Goal: Check status: Check status

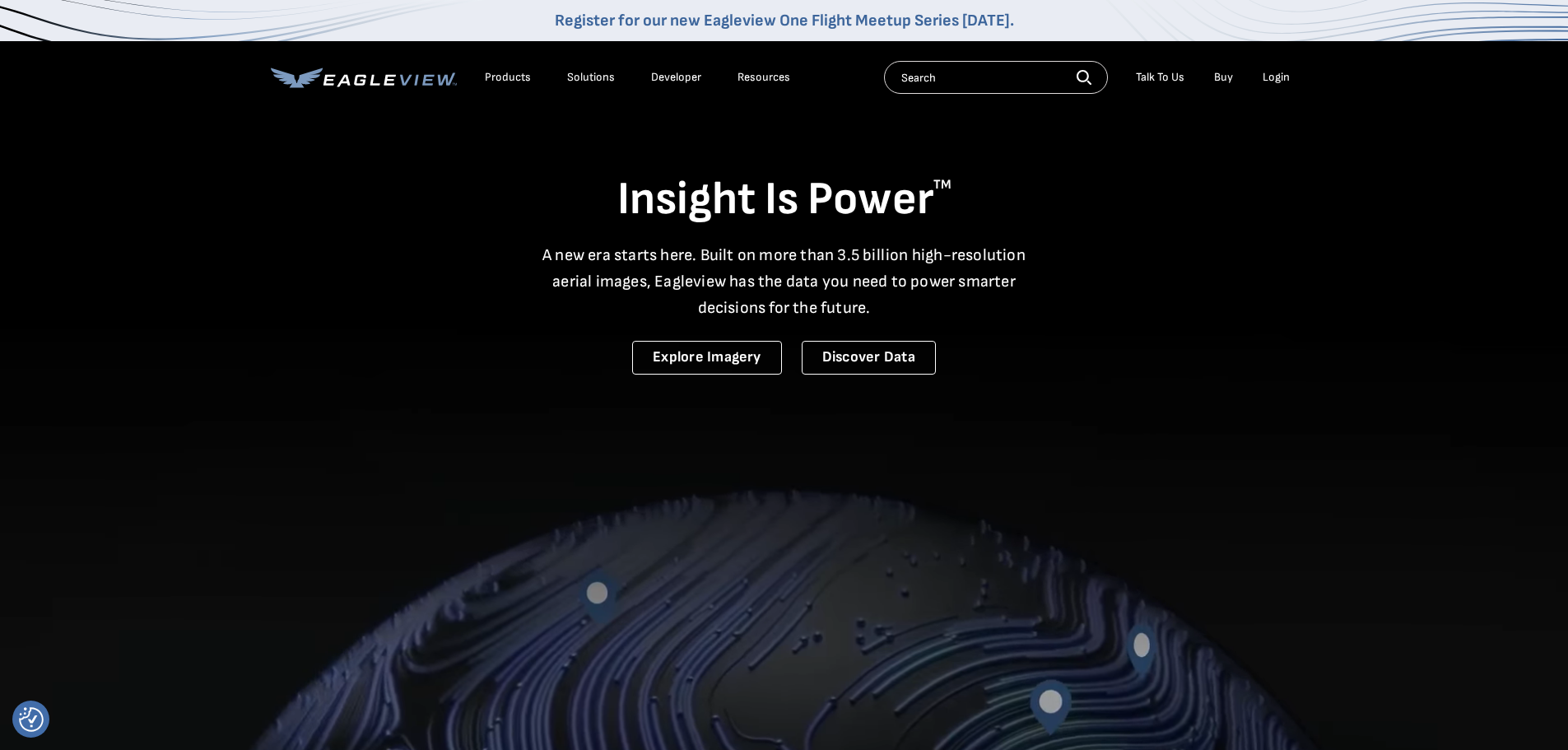
click at [1281, 82] on div "Login" at bounding box center [1276, 77] width 28 height 15
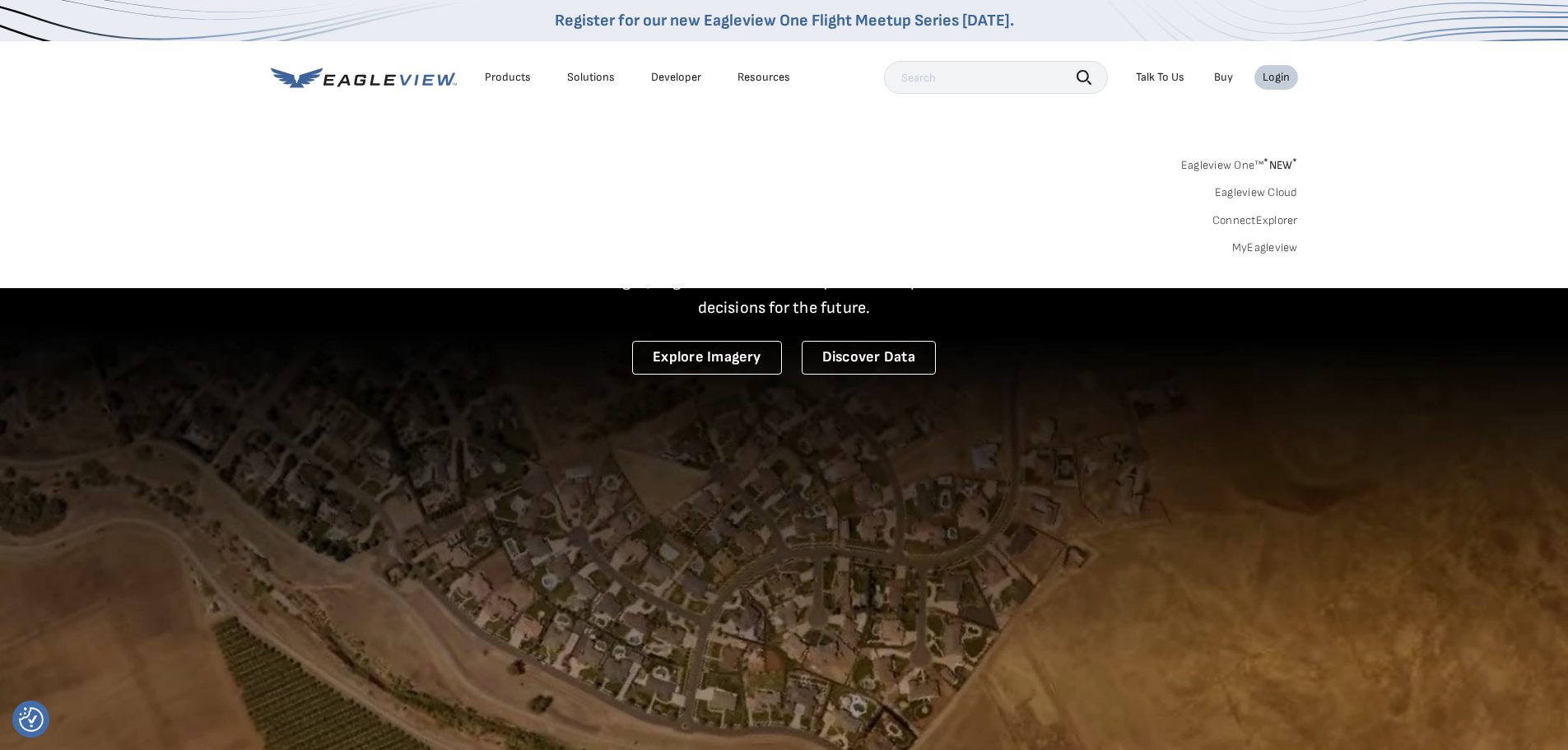
click at [1248, 248] on link "MyEagleview" at bounding box center [1264, 247] width 66 height 15
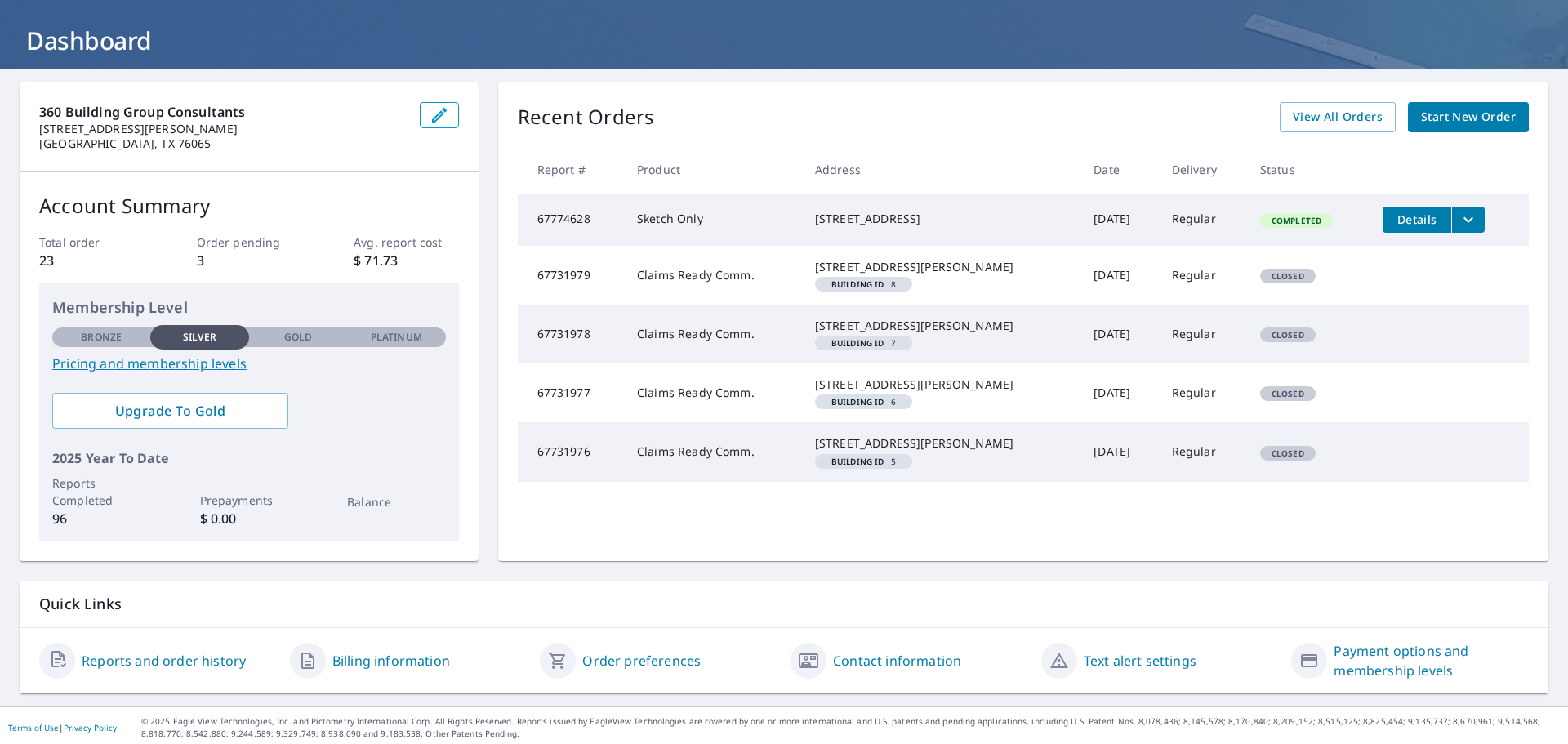
scroll to position [97, 0]
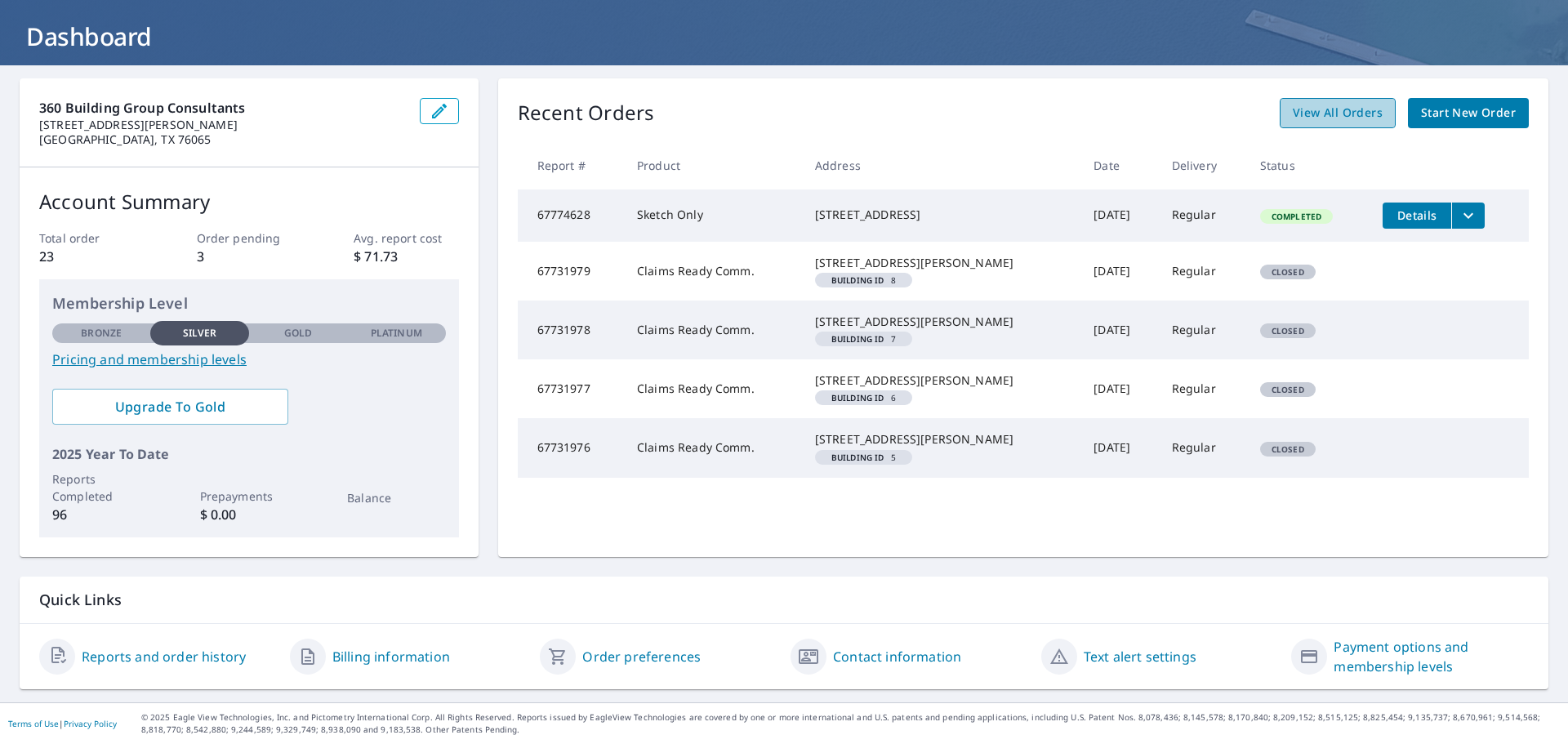
click at [1347, 111] on span "View All Orders" at bounding box center [1337, 113] width 90 height 21
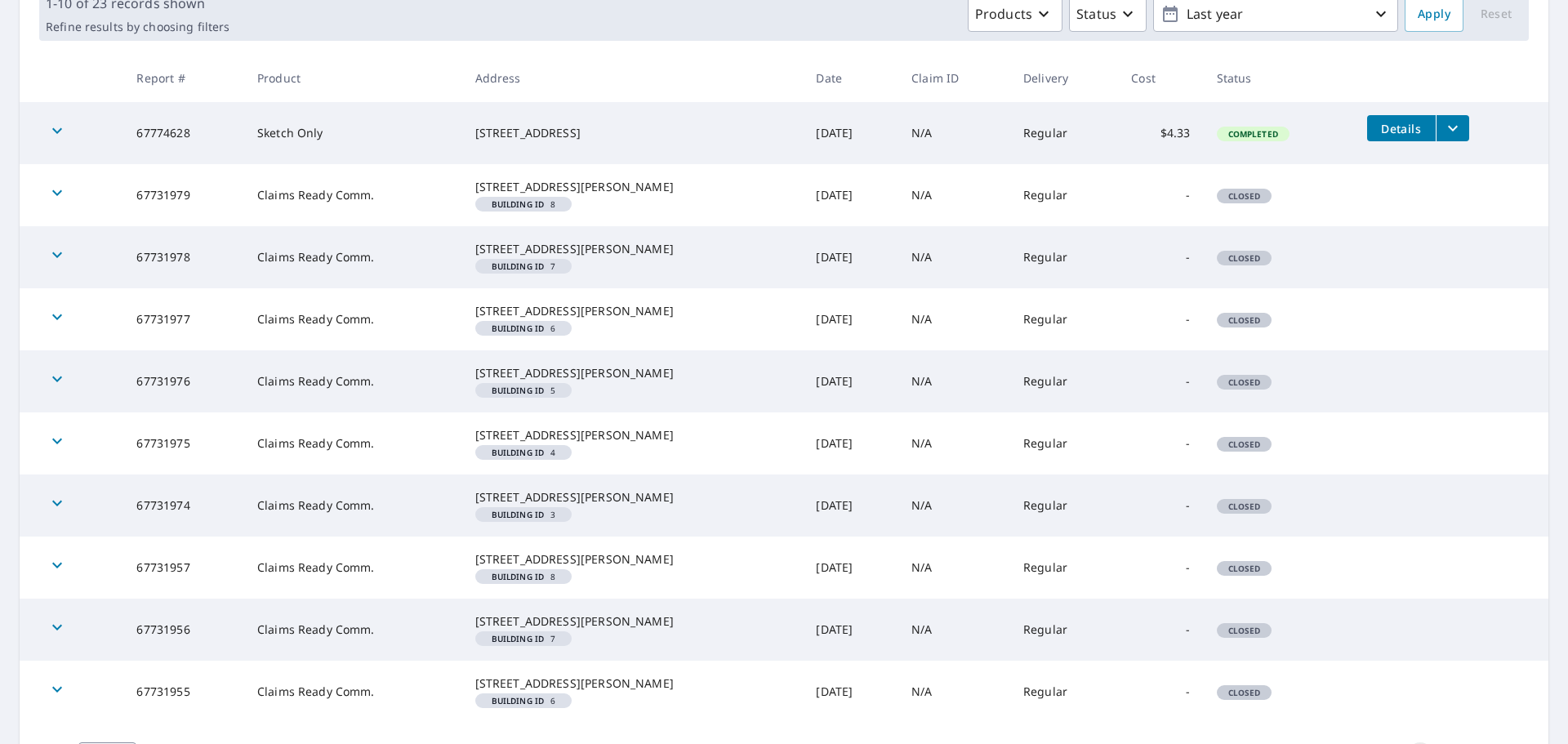
scroll to position [261, 0]
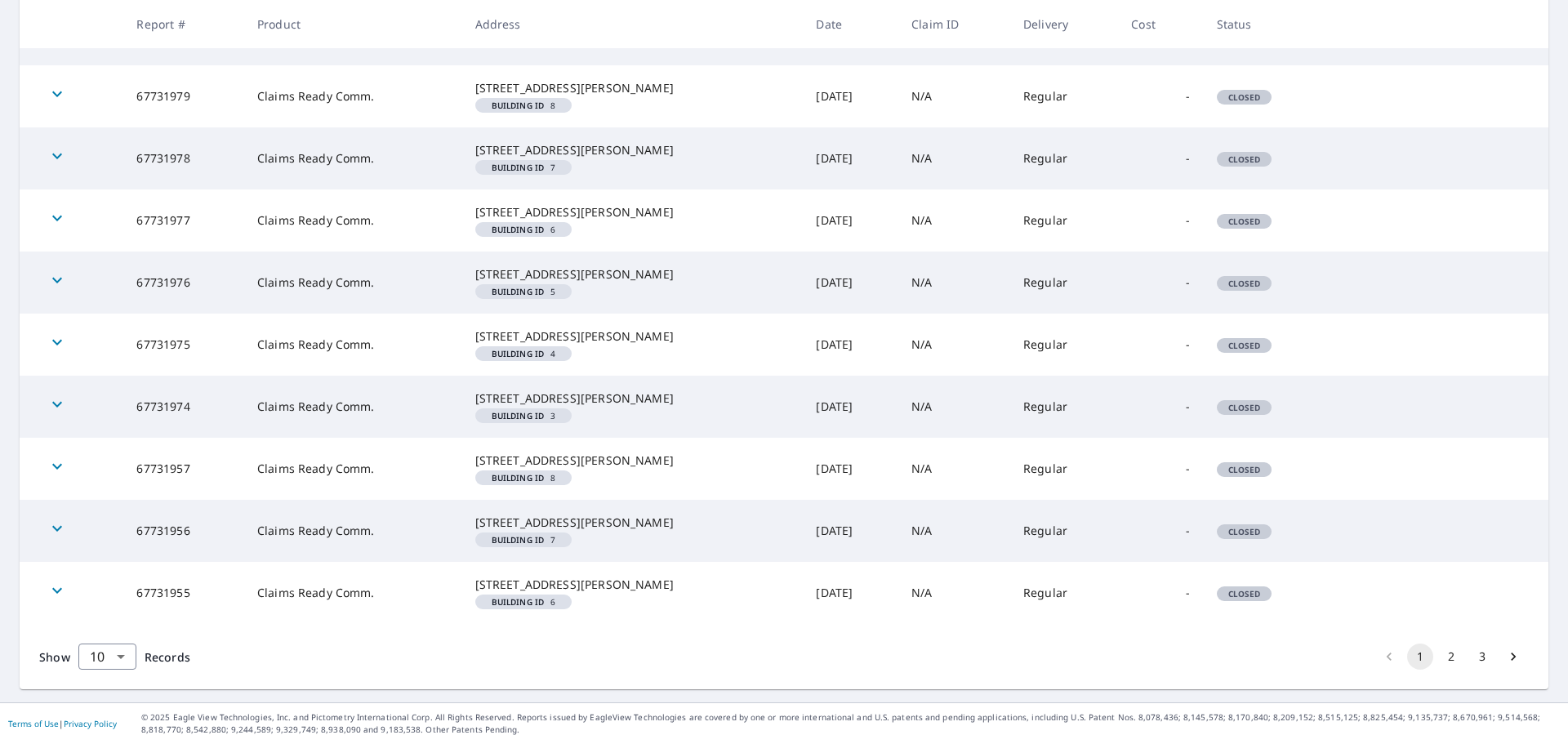
click at [1438, 657] on button "2" at bounding box center [1451, 656] width 26 height 26
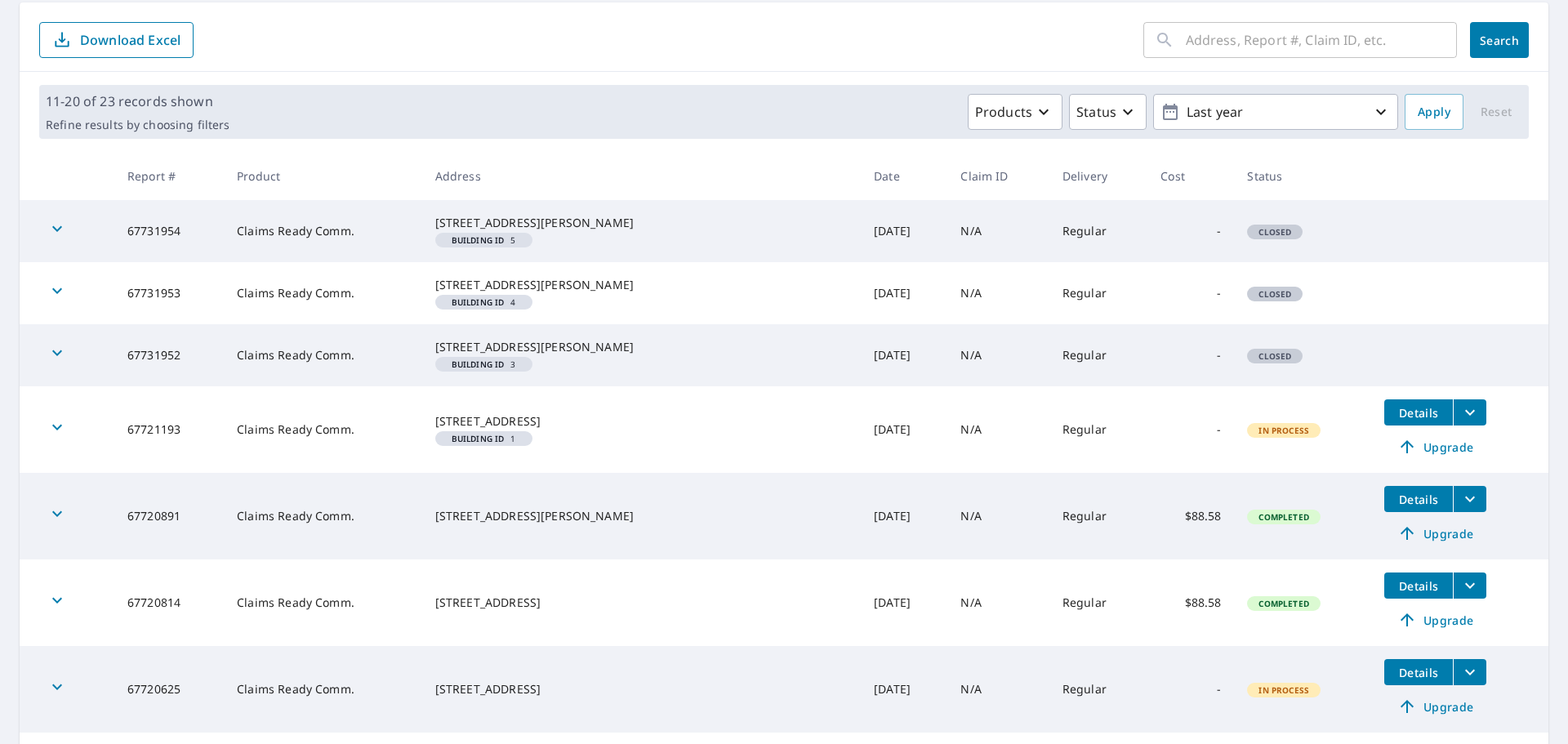
scroll to position [163, 0]
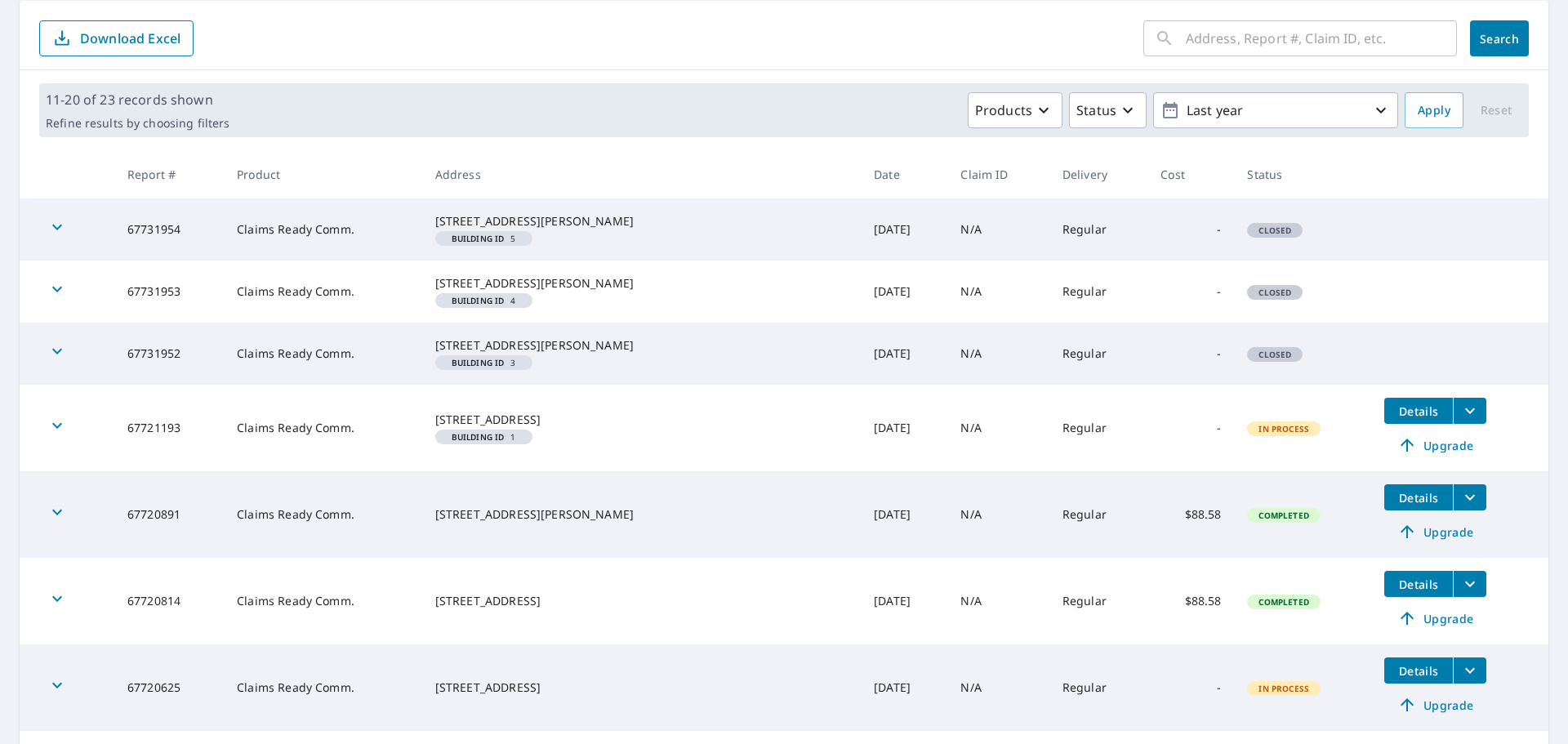
click at [1460, 420] on icon "filesDropdownBtn-67721193" at bounding box center [1470, 410] width 20 height 20
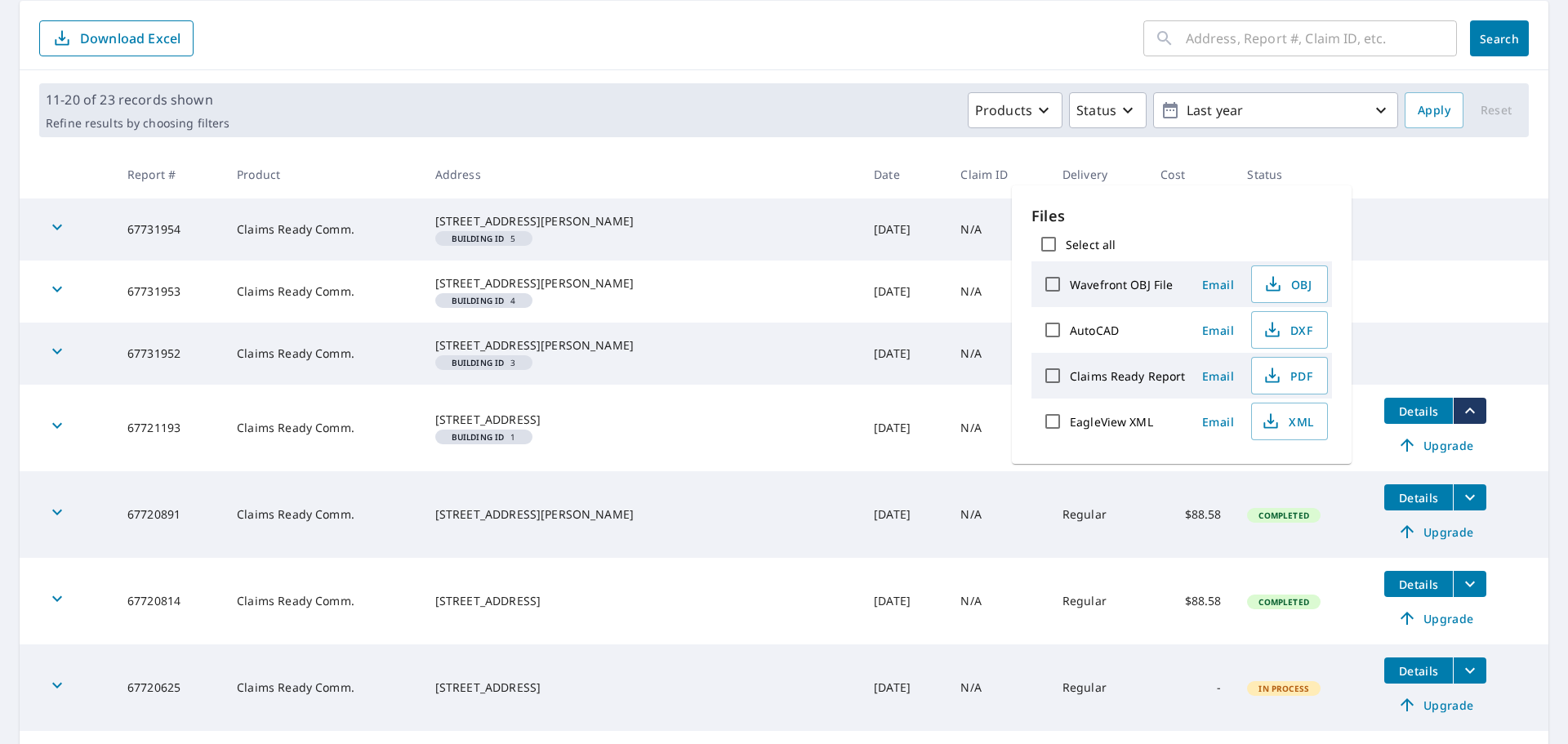
click at [1463, 348] on td at bounding box center [1459, 335] width 178 height 26
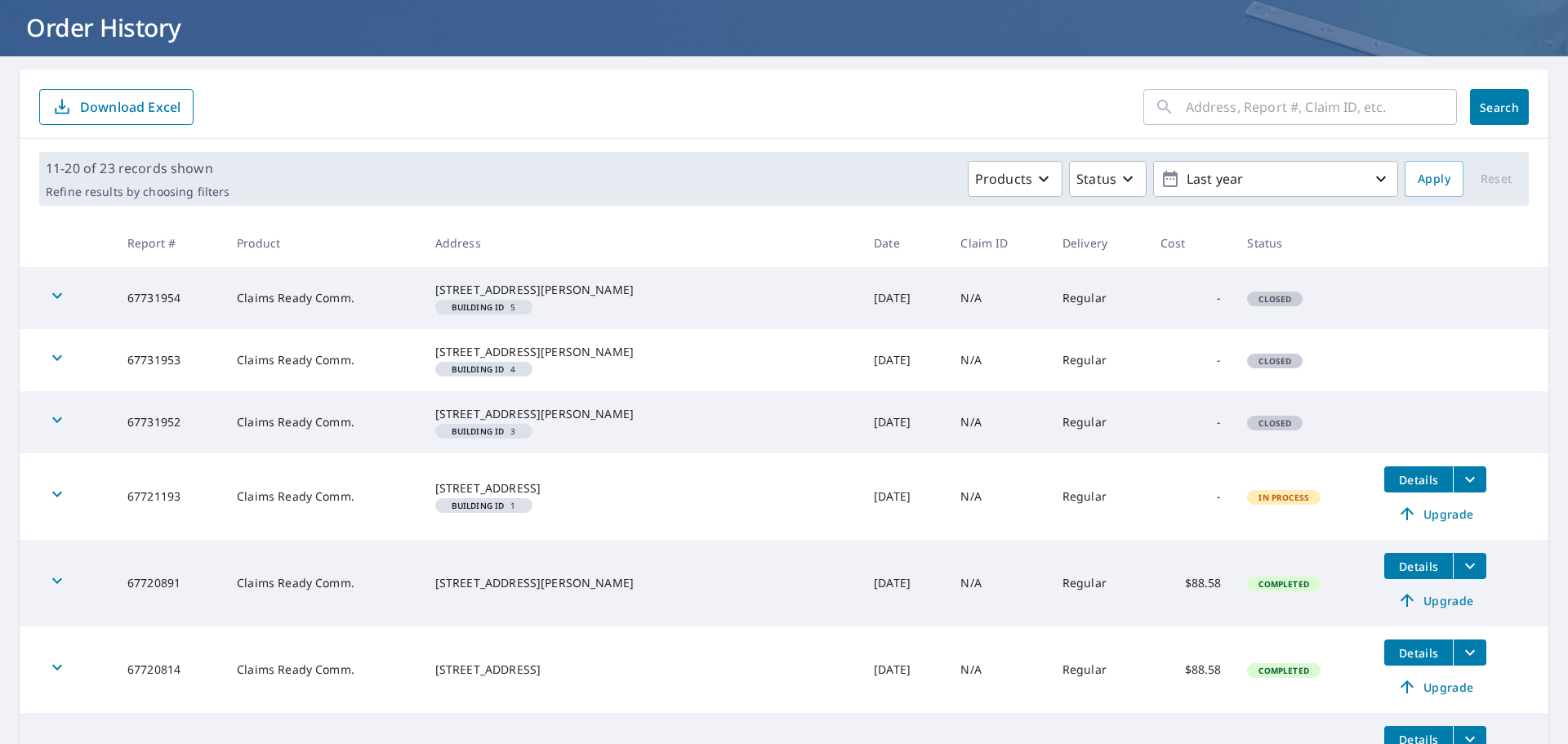
scroll to position [0, 0]
